Goal: Information Seeking & Learning: Learn about a topic

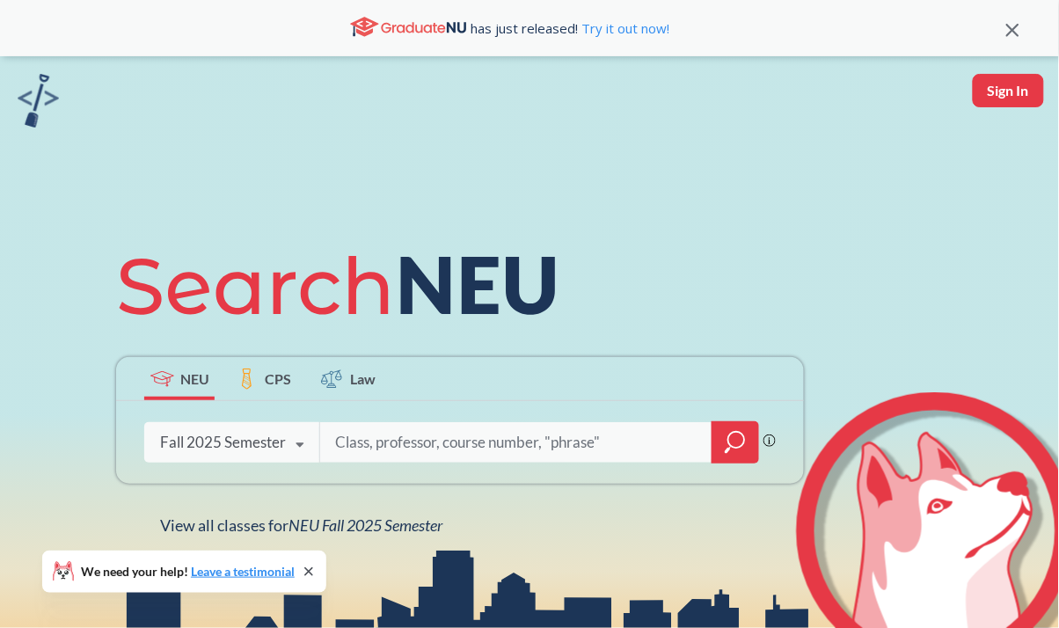
click at [426, 447] on input "search" at bounding box center [516, 442] width 366 height 37
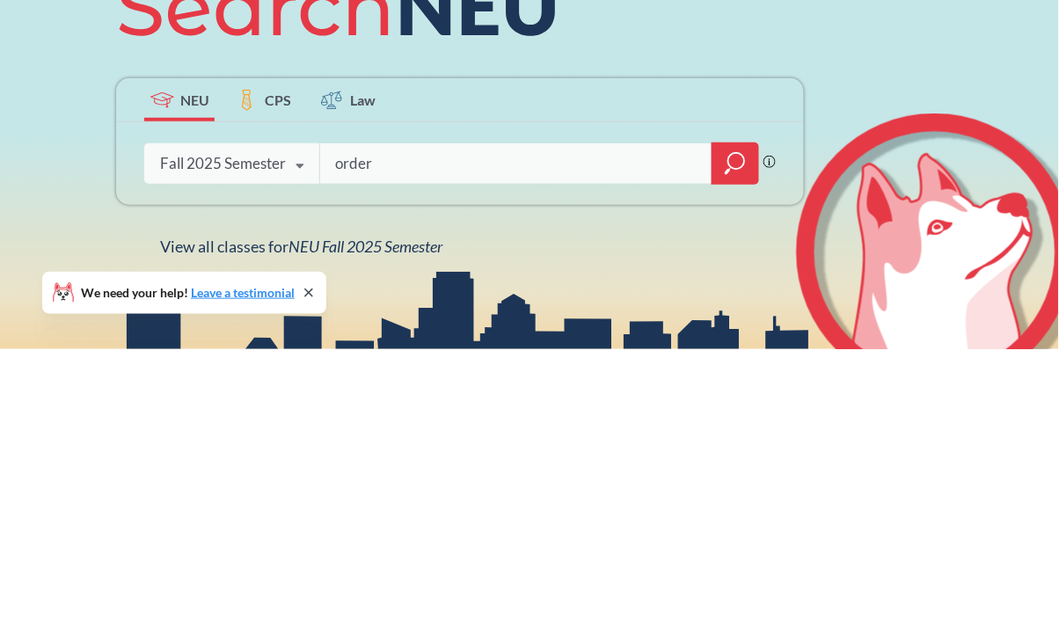
type input "order"
click at [748, 431] on div at bounding box center [736, 442] width 48 height 42
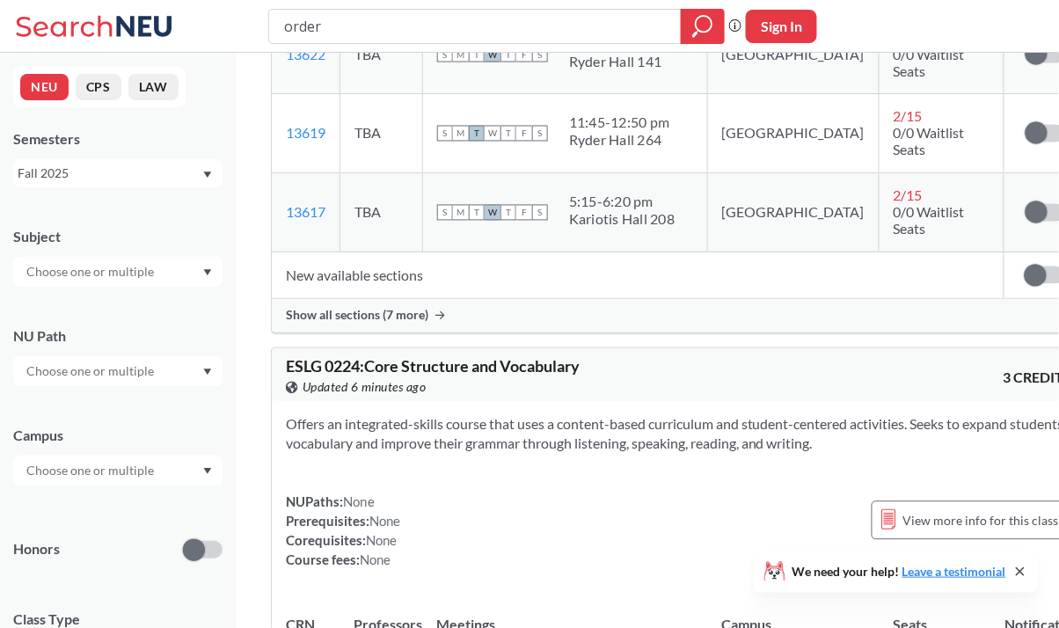
scroll to position [2166, 0]
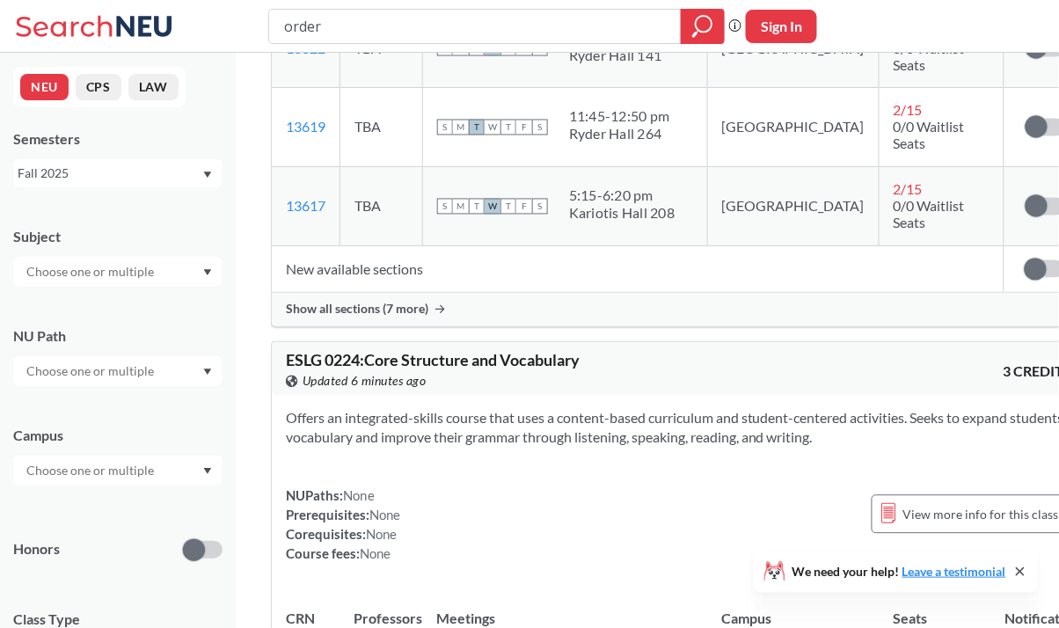
click at [126, 274] on input "text" at bounding box center [92, 271] width 148 height 21
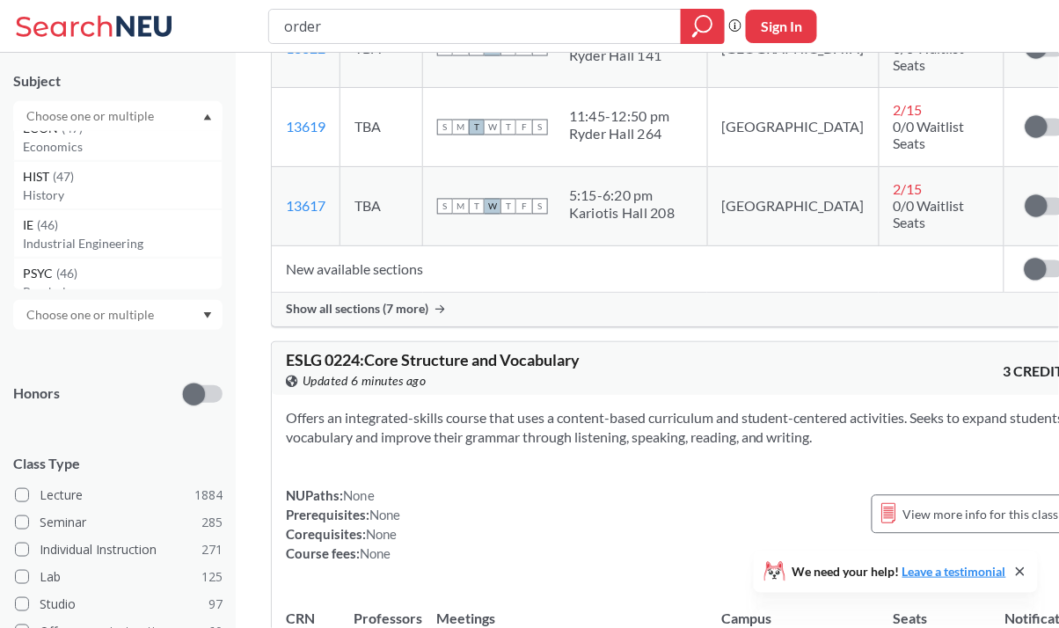
scroll to position [654, 0]
click at [119, 223] on div "IE ( 46 )" at bounding box center [122, 217] width 199 height 19
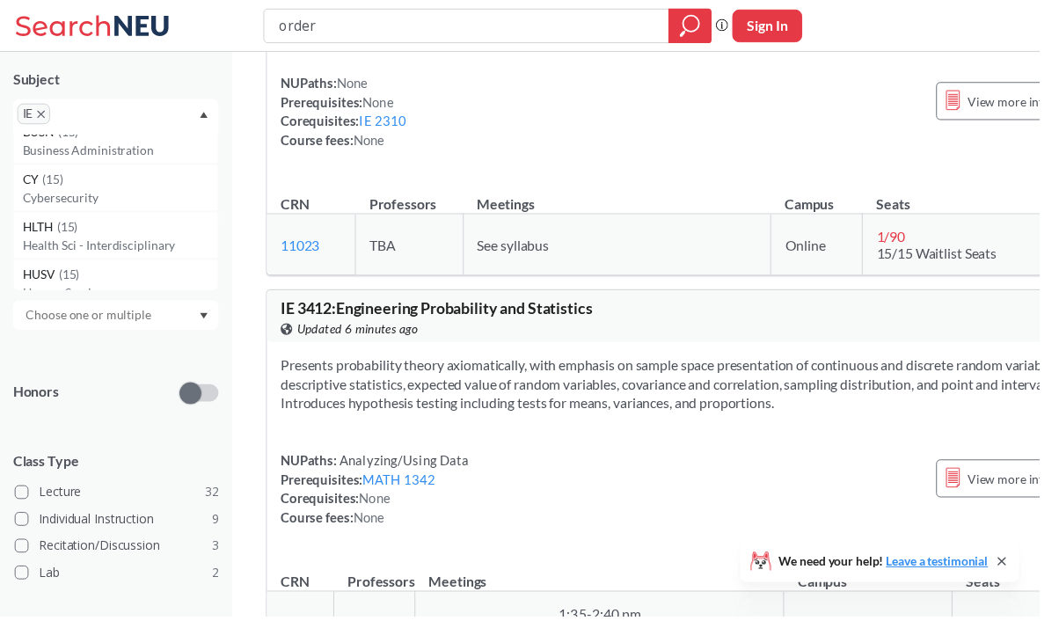
scroll to position [2342, 0]
click at [111, 325] on input "text" at bounding box center [92, 321] width 148 height 21
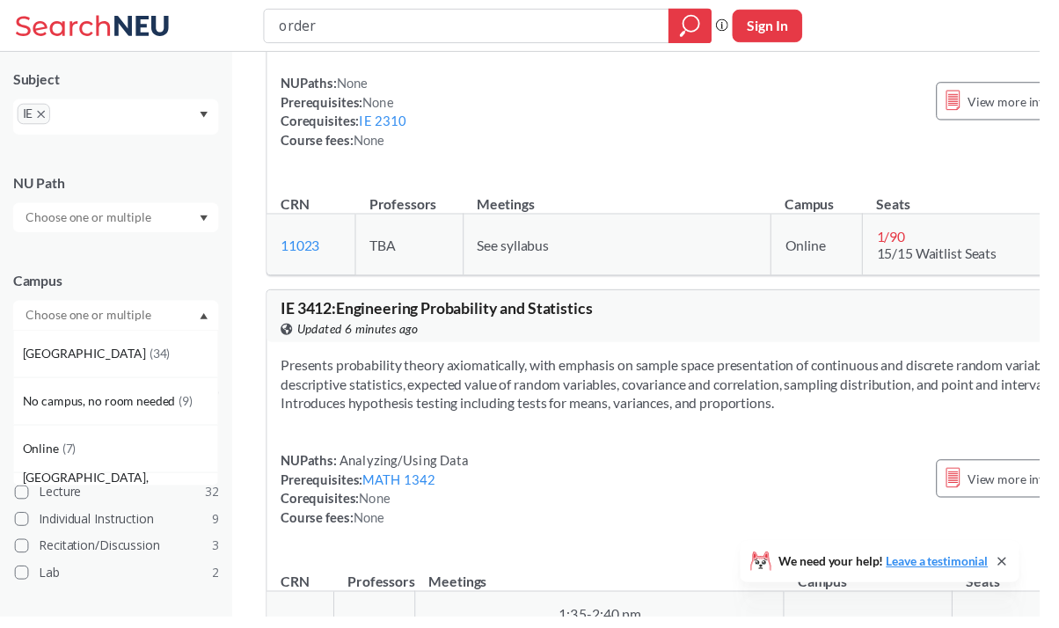
scroll to position [948, 0]
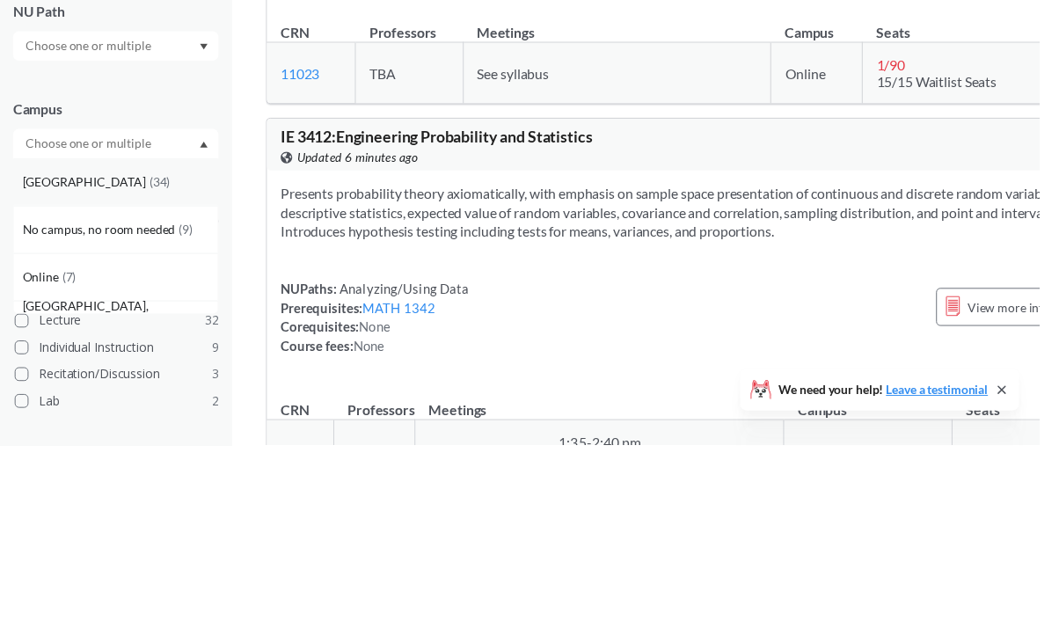
click at [106, 346] on div "[GEOGRAPHIC_DATA] ( 34 )" at bounding box center [117, 360] width 209 height 48
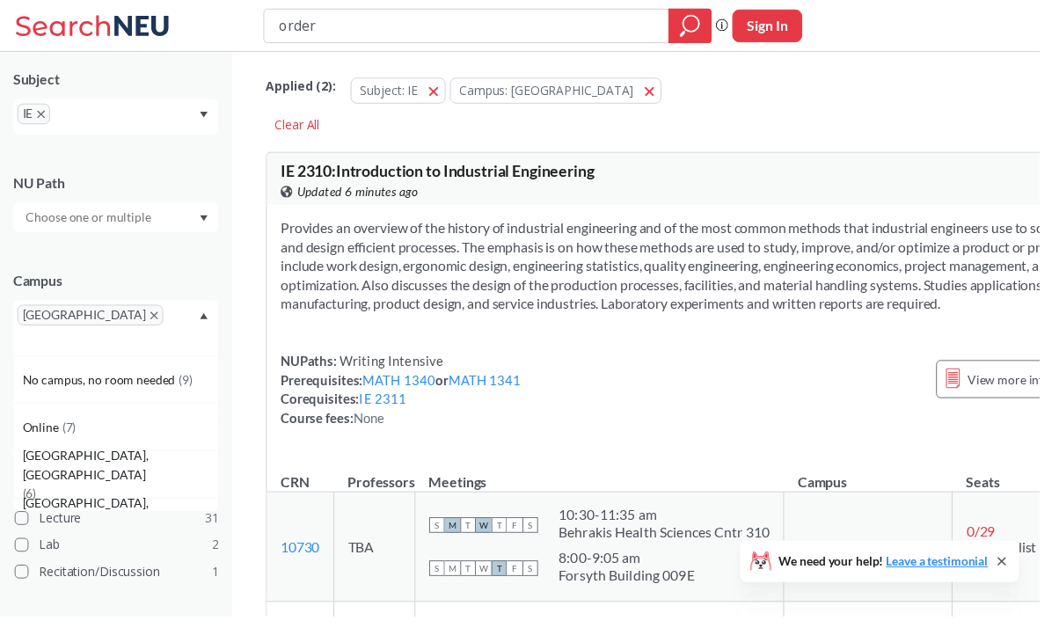
click at [160, 130] on div "IE" at bounding box center [117, 119] width 209 height 36
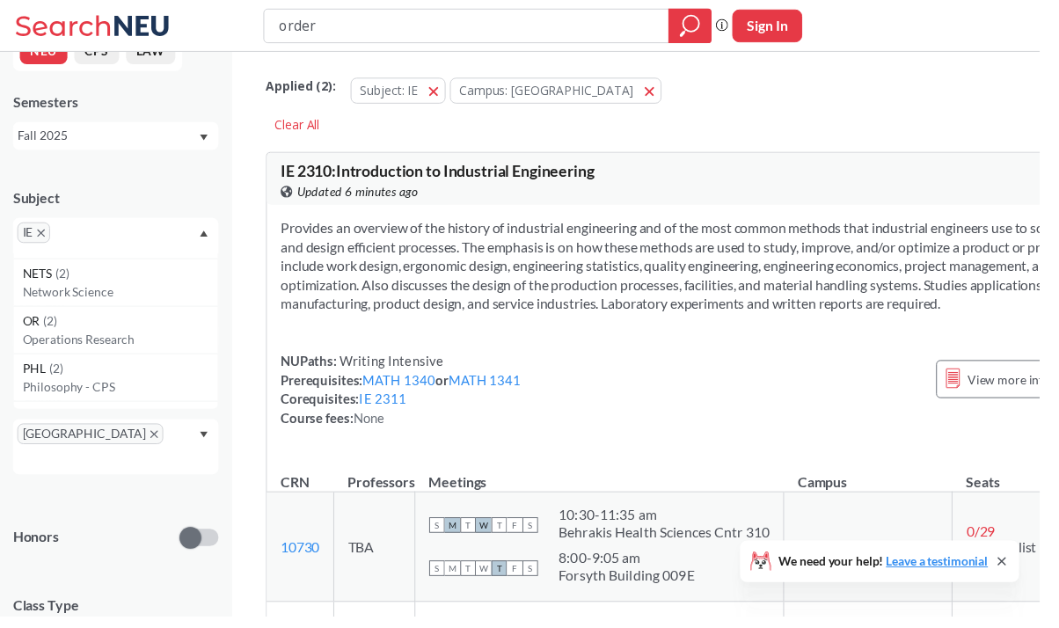
scroll to position [6247, 0]
click at [116, 340] on p "Operations Research" at bounding box center [122, 335] width 199 height 18
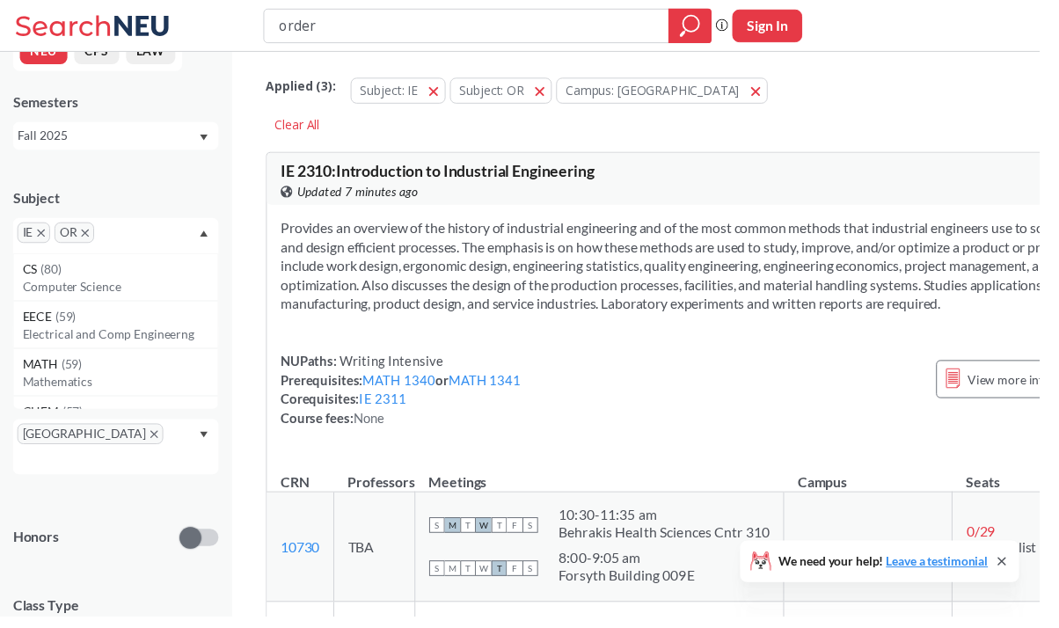
click at [41, 238] on icon "X to remove pill" at bounding box center [42, 237] width 8 height 8
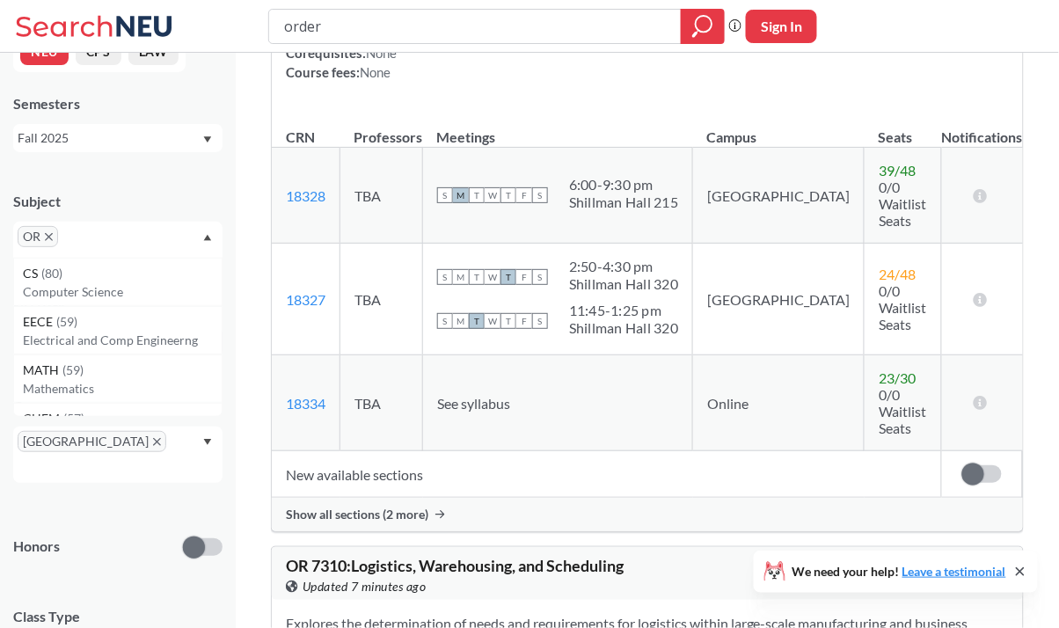
scroll to position [374, 0]
click at [976, 197] on icon at bounding box center [980, 194] width 17 height 14
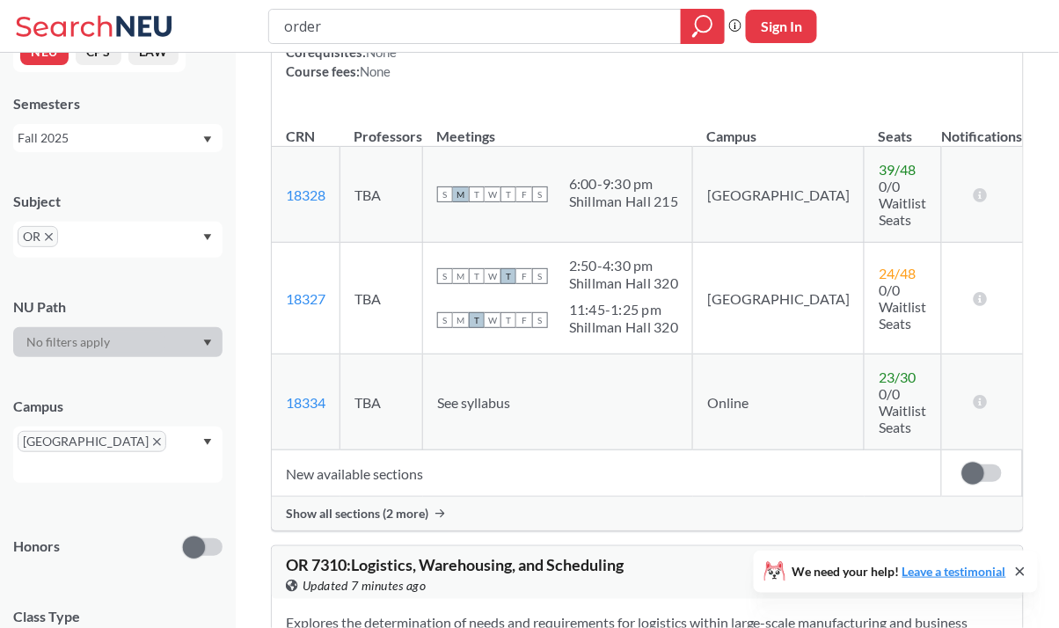
click at [981, 223] on td "There are still seats remaining for this section" at bounding box center [982, 195] width 81 height 96
click at [975, 201] on icon at bounding box center [980, 194] width 17 height 14
click at [311, 200] on link "18328" at bounding box center [306, 194] width 40 height 17
click at [879, 213] on span "0/0 Waitlist Seats" at bounding box center [903, 203] width 48 height 50
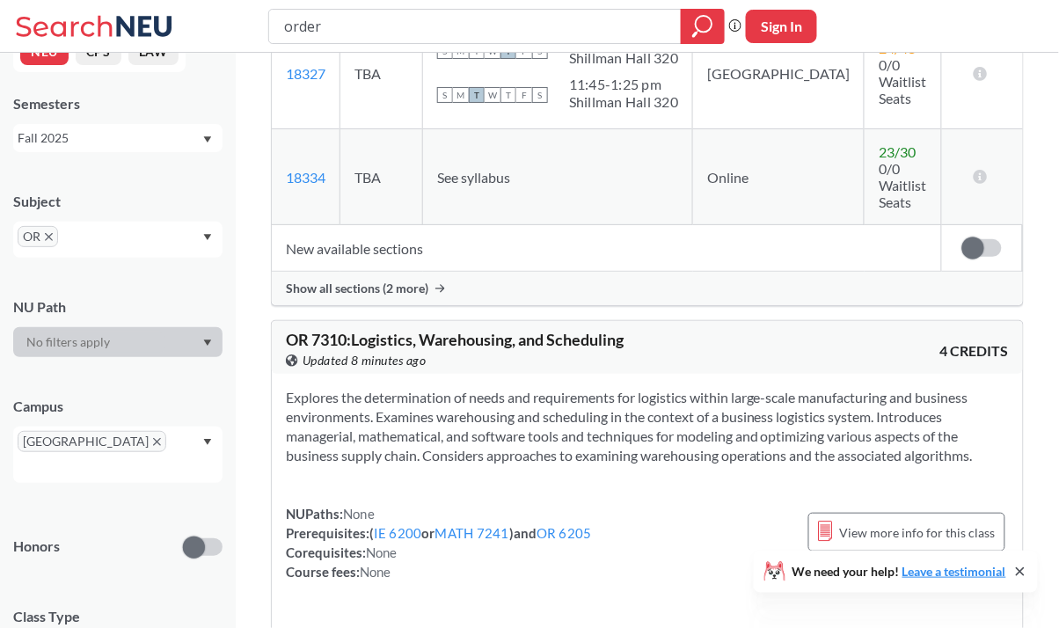
scroll to position [600, 0]
click at [420, 280] on span "Show all sections (2 more)" at bounding box center [357, 288] width 143 height 16
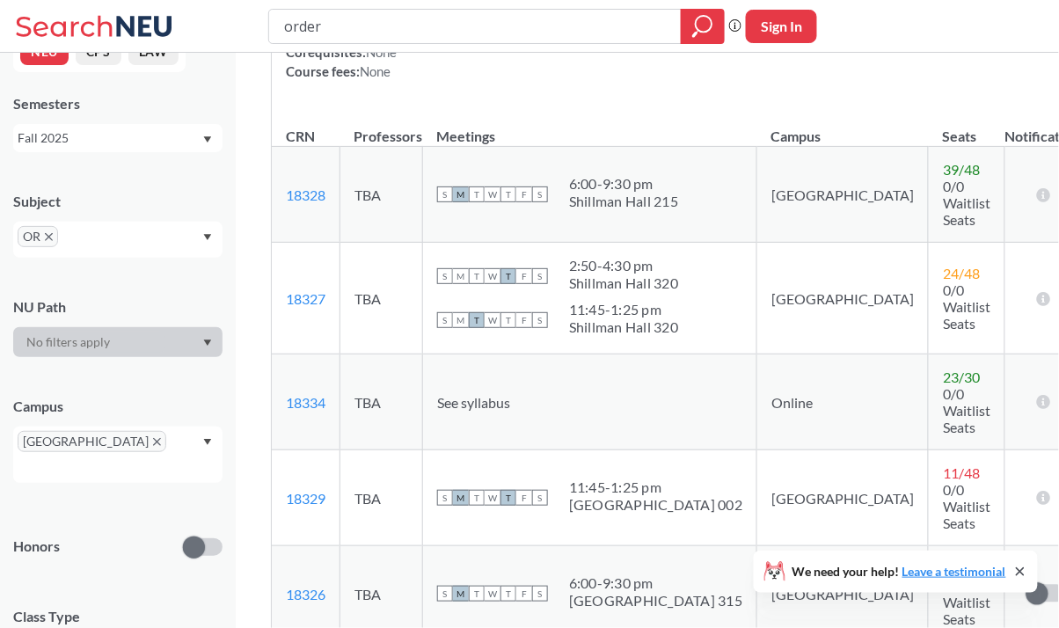
scroll to position [371, 0]
